Goal: Check status: Check status

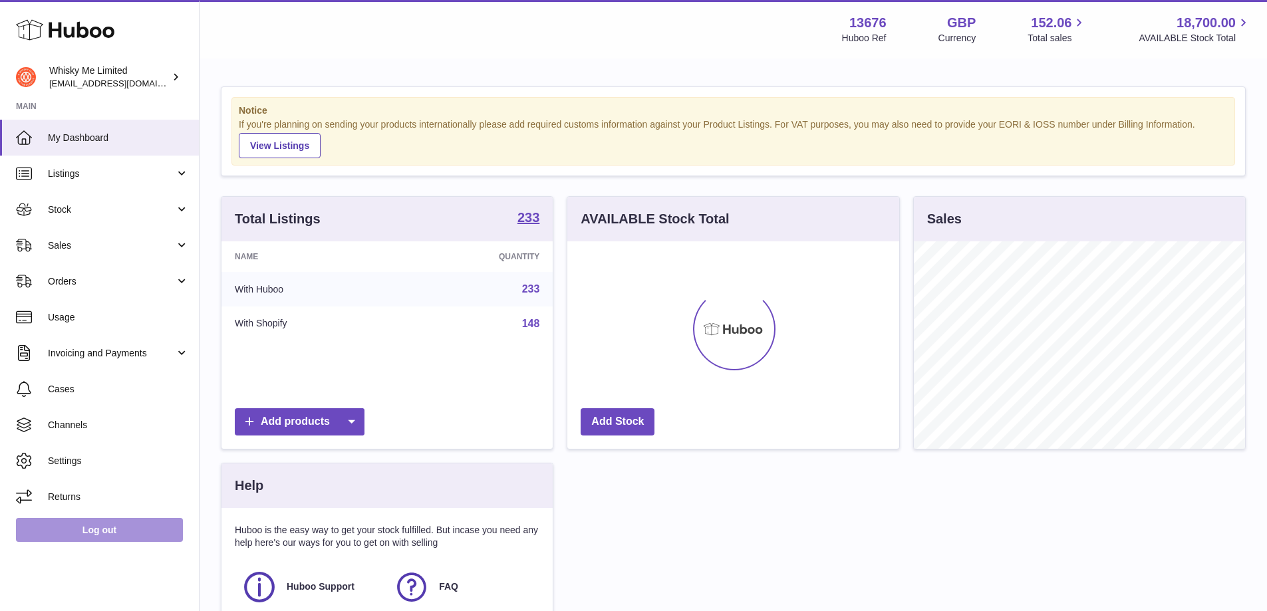
scroll to position [207, 332]
click at [109, 525] on link "Log out" at bounding box center [99, 530] width 167 height 24
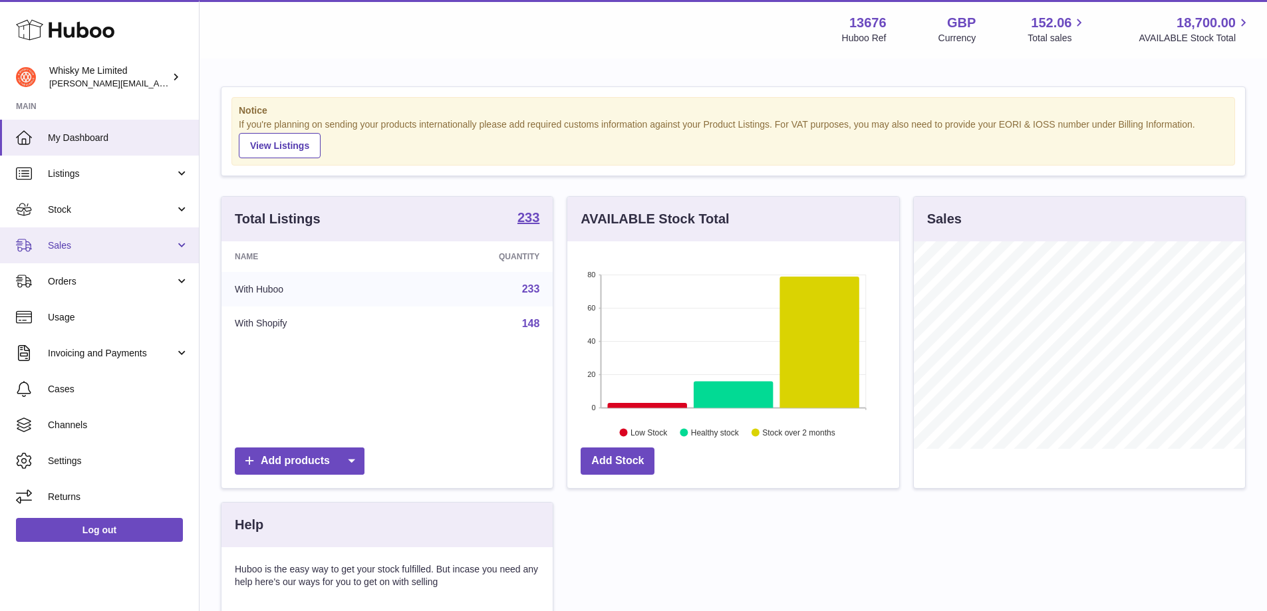
click at [102, 244] on span "Sales" at bounding box center [111, 245] width 127 height 13
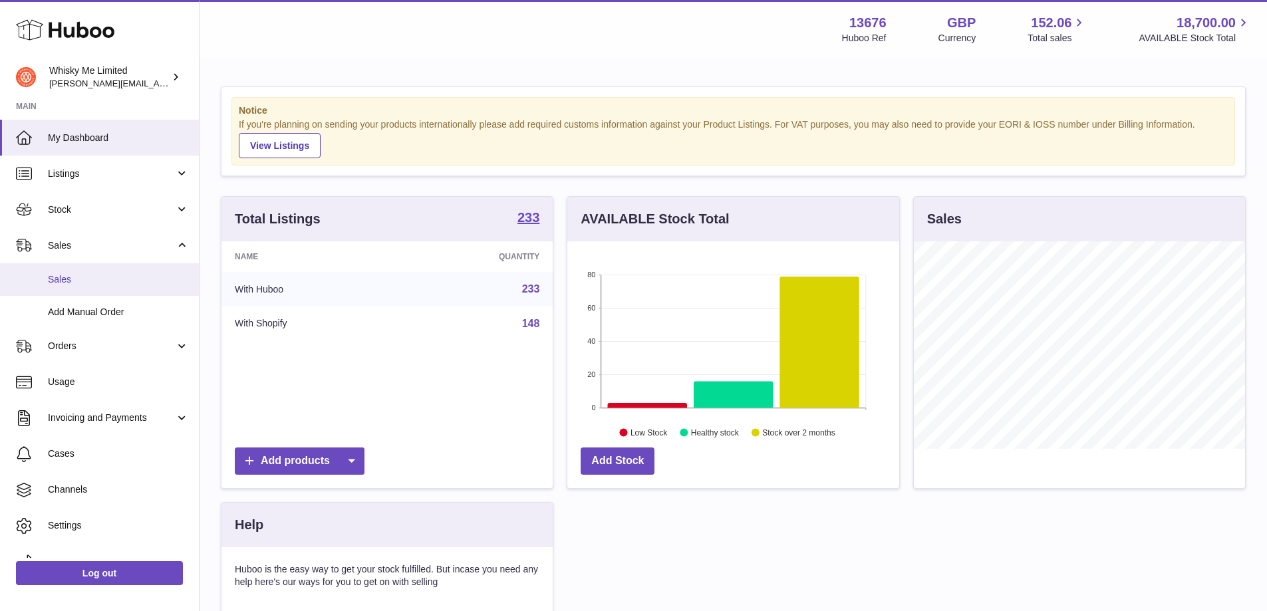
click at [87, 289] on link "Sales" at bounding box center [99, 279] width 199 height 33
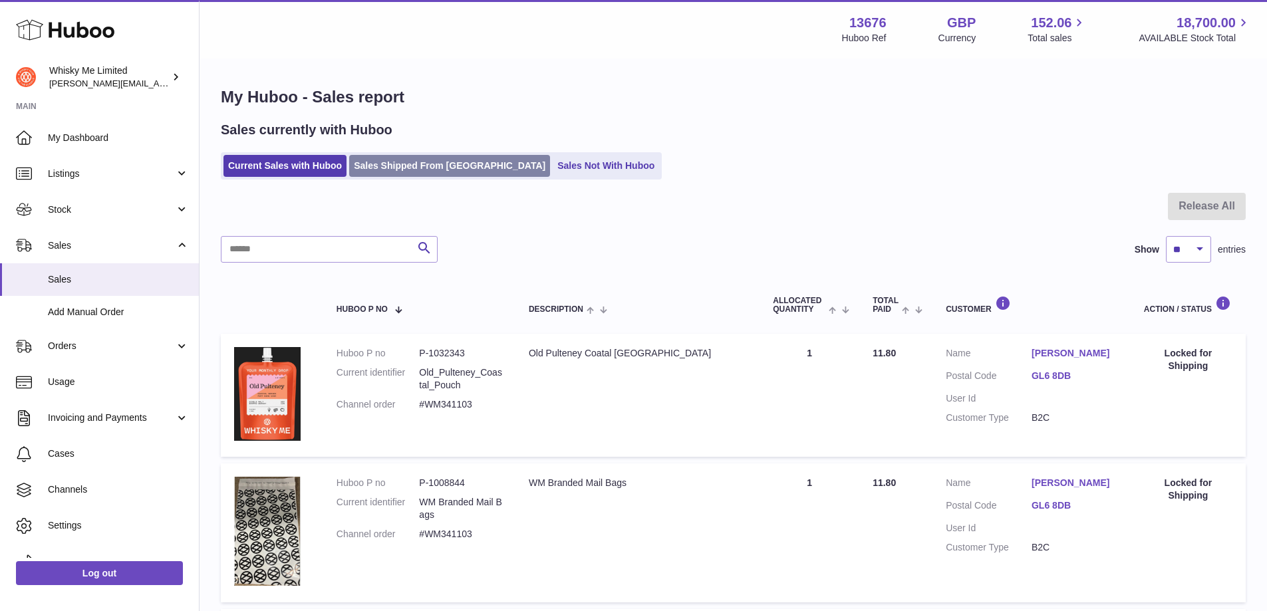
click at [379, 160] on link "Sales Shipped From [GEOGRAPHIC_DATA]" at bounding box center [449, 166] width 201 height 22
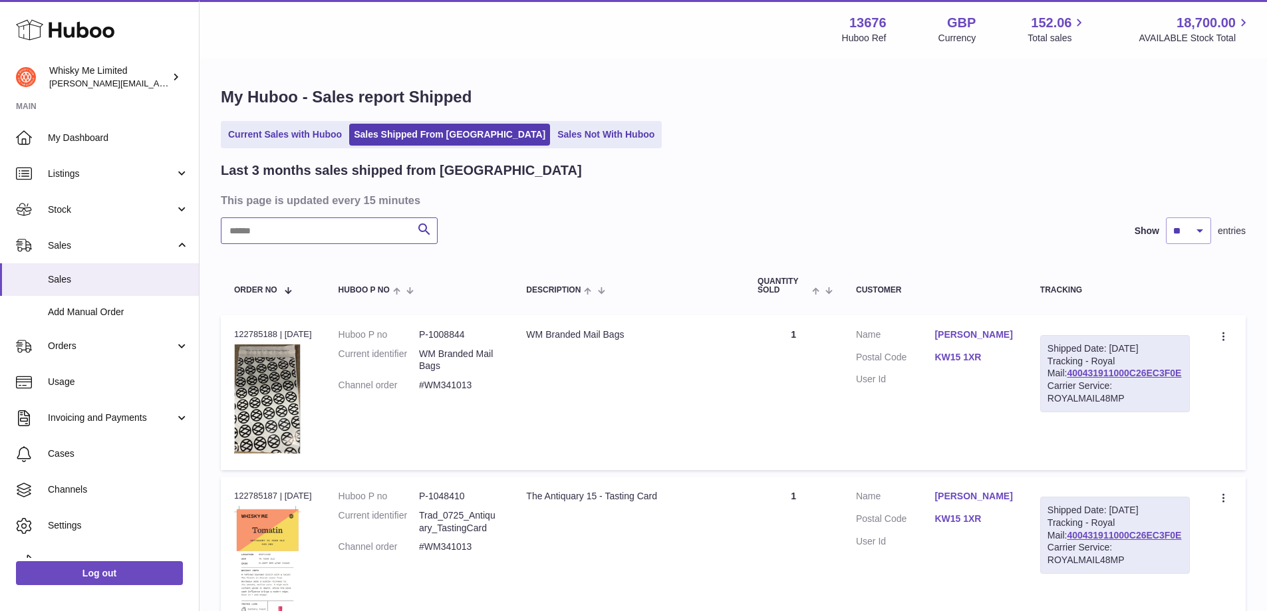
click at [335, 237] on input "text" at bounding box center [329, 230] width 217 height 27
paste input "********"
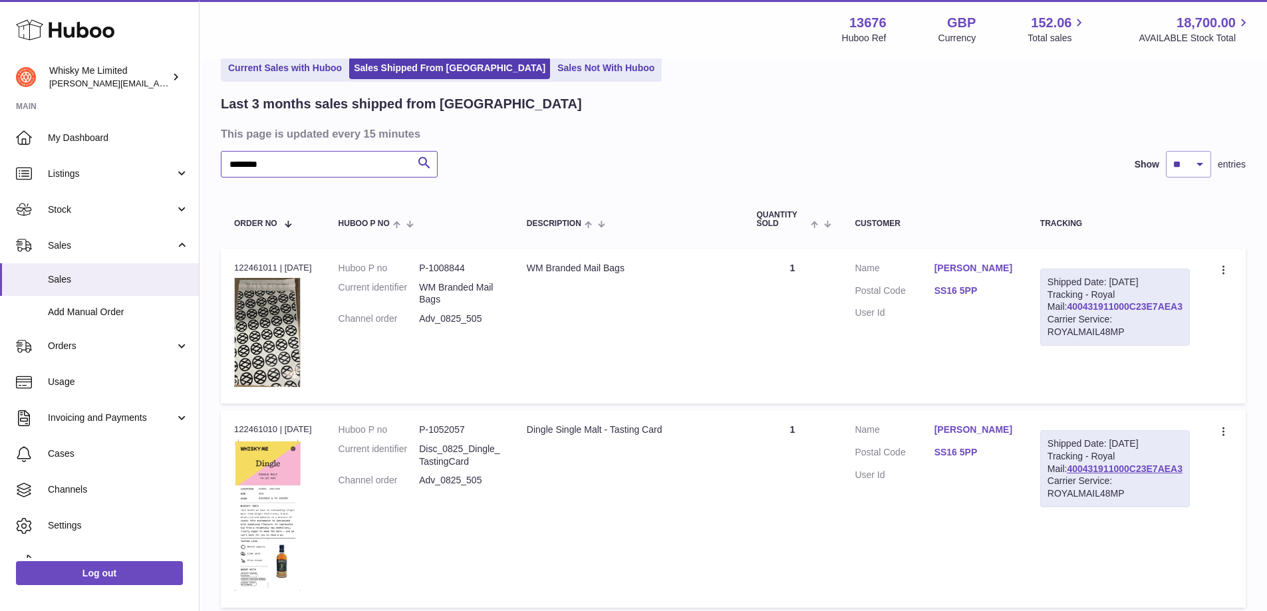
type input "********"
click at [1174, 312] on link "400431911000C23E7AEA3" at bounding box center [1125, 306] width 116 height 11
drag, startPoint x: 1188, startPoint y: 317, endPoint x: 1067, endPoint y: 321, distance: 121.1
click at [1067, 321] on div "Shipped Date: 9th Aug 2025 Tracking - Royal Mail: 400431911000C23E7AEA3 Carrier…" at bounding box center [1115, 307] width 150 height 77
copy link "400431911000C23E7AEA3"
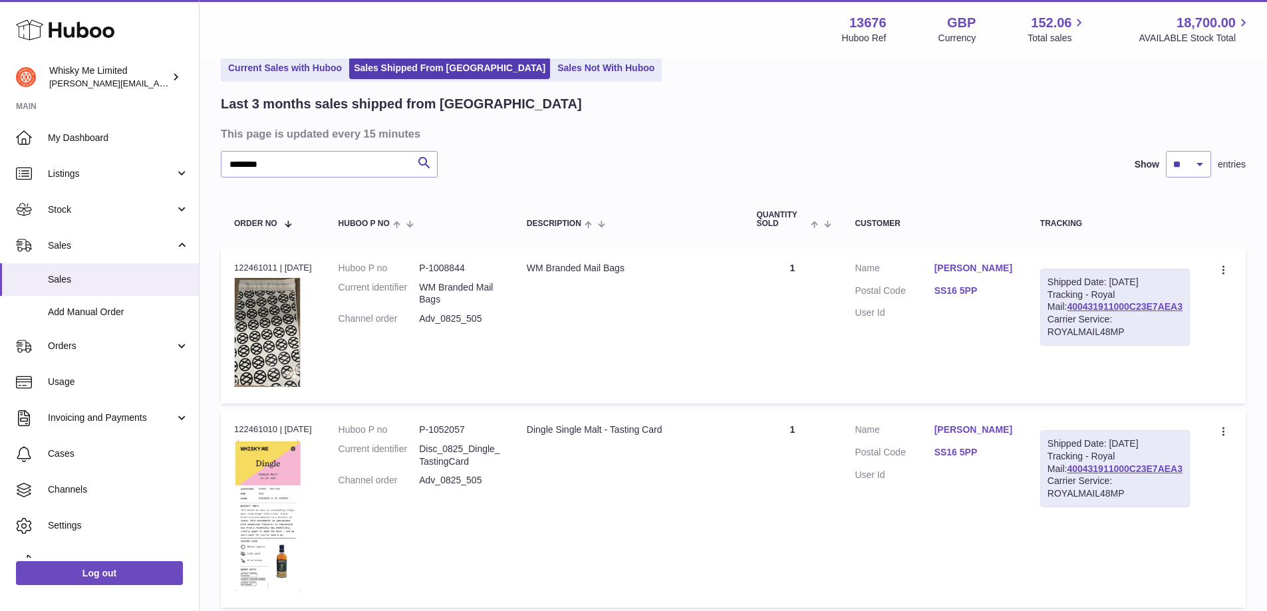
click at [716, 327] on td "Description WM Branded Mail Bags" at bounding box center [628, 326] width 230 height 155
drag, startPoint x: 350, startPoint y: 156, endPoint x: 195, endPoint y: 159, distance: 155.0
drag, startPoint x: 1182, startPoint y: 319, endPoint x: 1072, endPoint y: 317, distance: 110.4
click at [1072, 317] on div "Shipped Date: 9th Aug 2025 Tracking - Royal Mail: 400431911000C23E5F365 Carrier…" at bounding box center [1116, 307] width 147 height 77
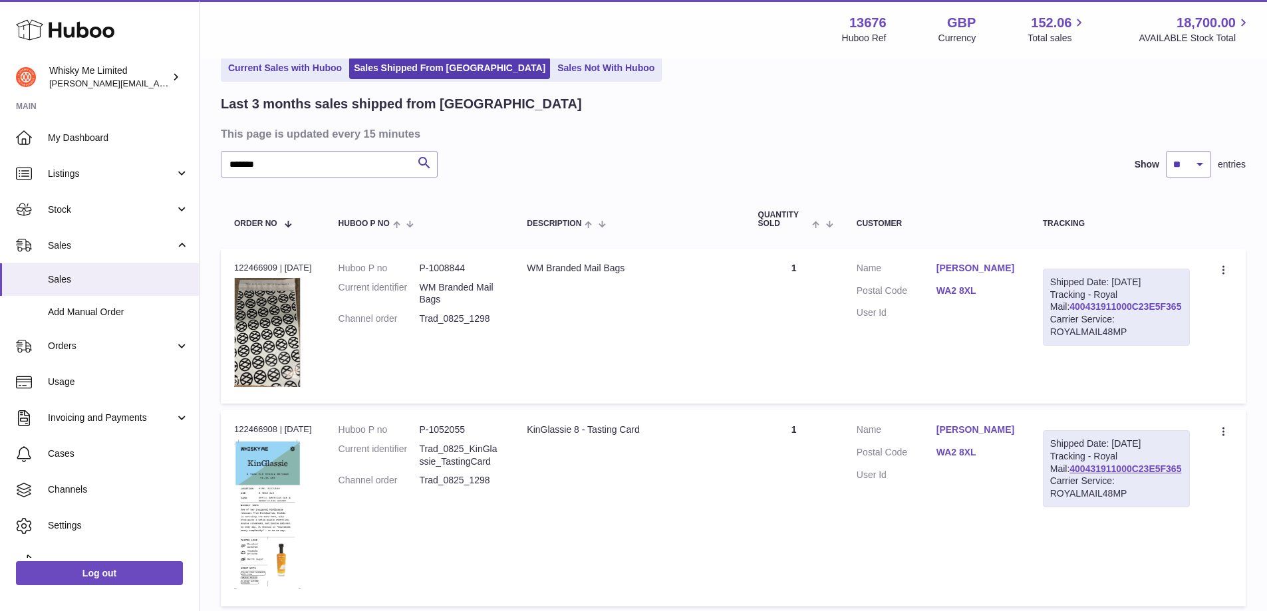
copy link "400431911000C23E5F365"
click at [1164, 312] on link "400431911000C23E5F365" at bounding box center [1125, 306] width 112 height 11
click at [289, 170] on input "*******" at bounding box center [329, 164] width 217 height 27
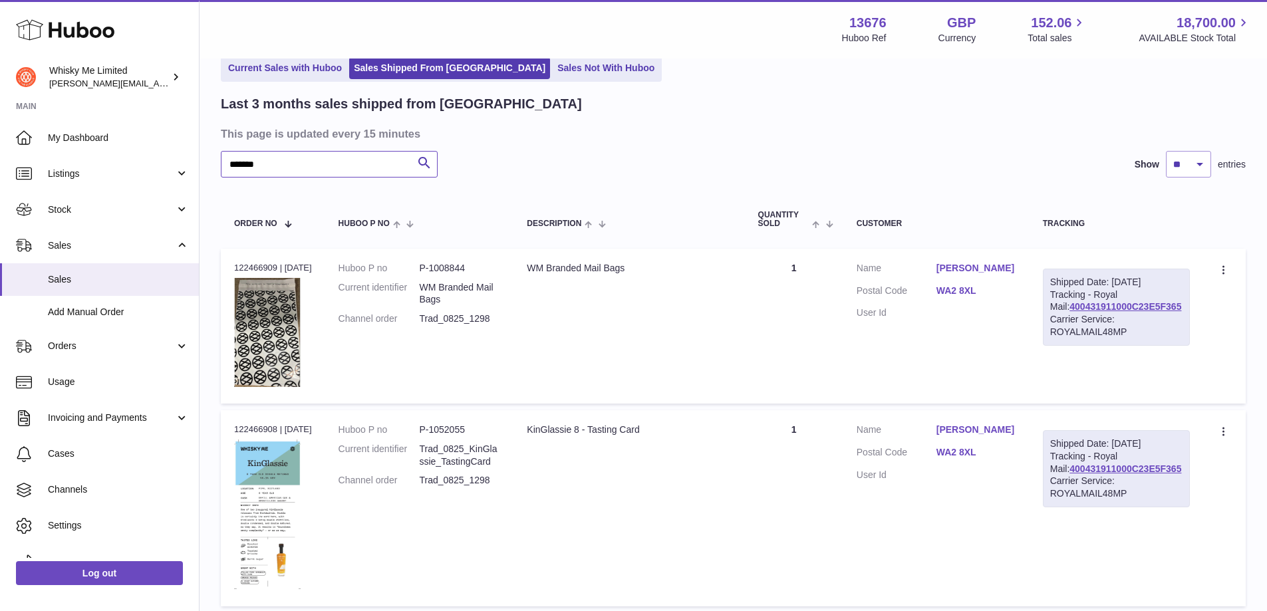
paste input "text"
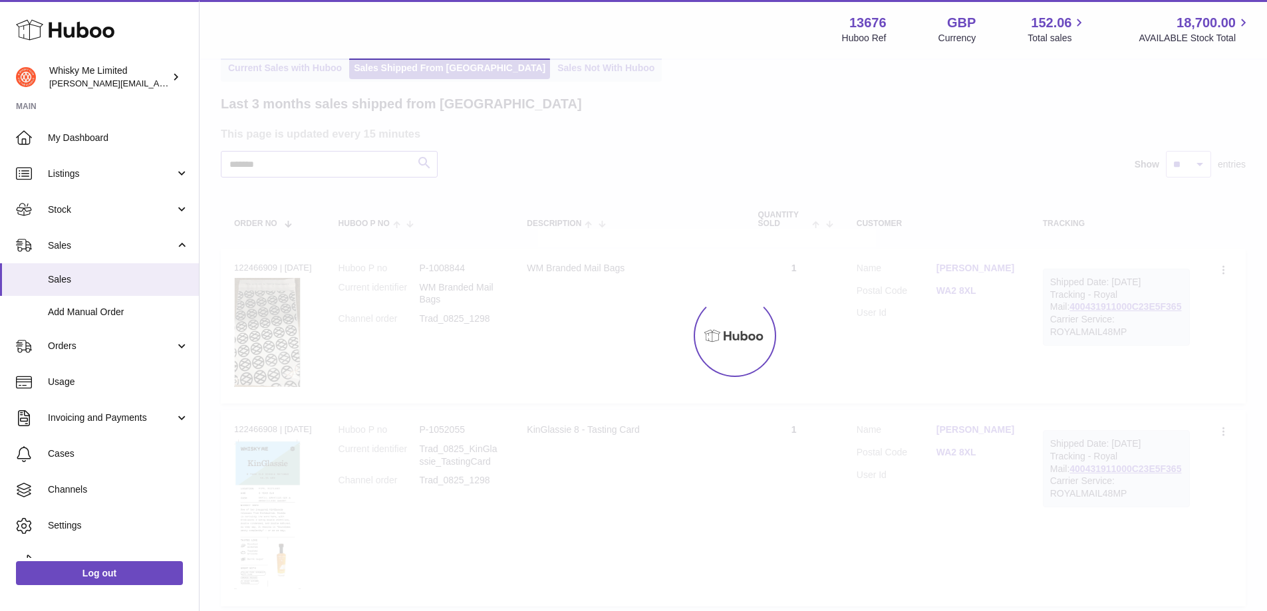
type input "*******"
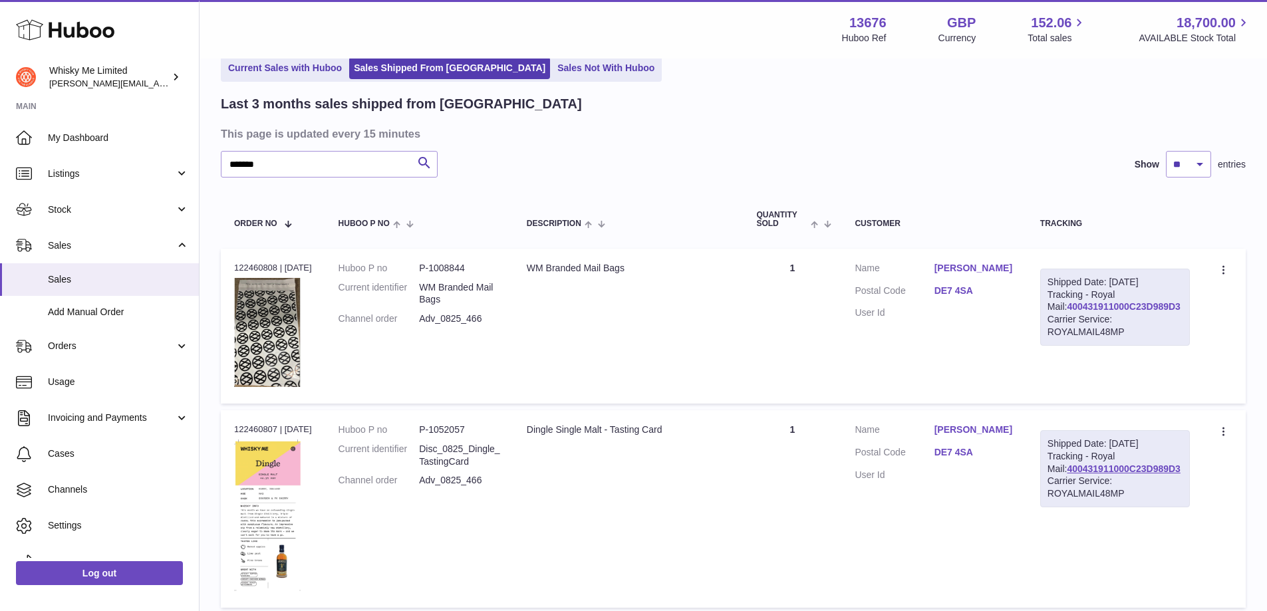
click at [1165, 312] on link "400431911000C23D989D3" at bounding box center [1123, 306] width 113 height 11
drag, startPoint x: 1182, startPoint y: 319, endPoint x: 1069, endPoint y: 320, distance: 113.7
click at [1069, 320] on div "Shipped Date: 9th Aug 2025 Tracking - Royal Mail: 400431911000C23D989D3 Carrier…" at bounding box center [1115, 307] width 150 height 77
copy link "400431911000C23D989D3"
